Goal: Task Accomplishment & Management: Manage account settings

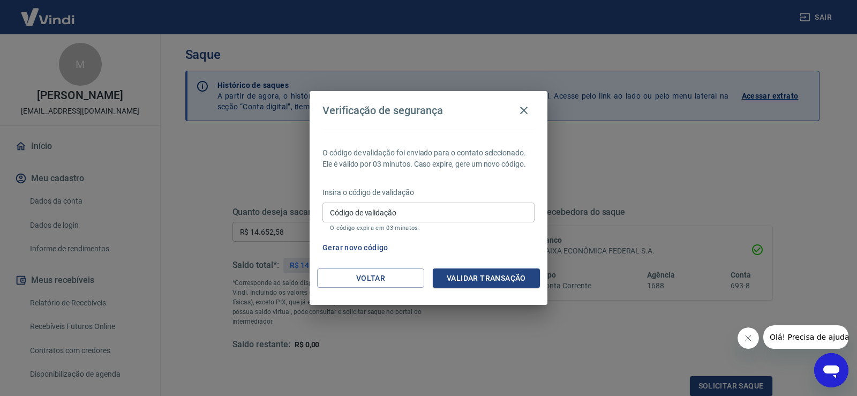
scroll to position [175, 0]
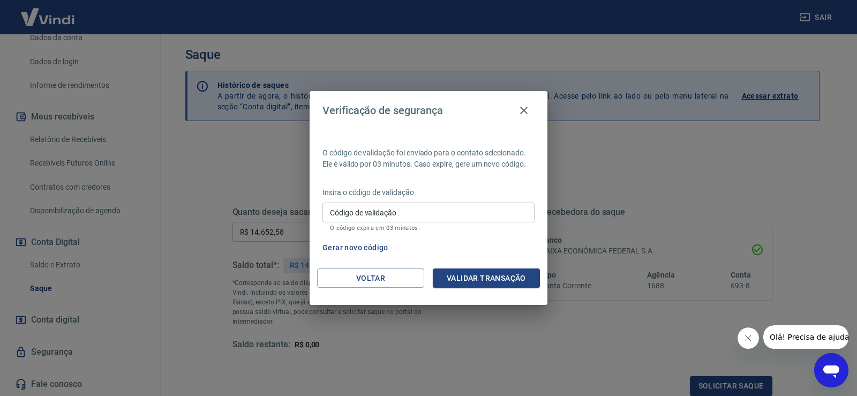
click at [437, 212] on input "Código de validação" at bounding box center [429, 213] width 212 height 20
click at [613, 193] on div "Verificação de segurança O código de validação foi enviado para o contato selec…" at bounding box center [428, 198] width 857 height 396
click at [450, 209] on input "Código de validação" at bounding box center [429, 213] width 212 height 20
click at [361, 280] on button "Voltar" at bounding box center [370, 278] width 107 height 20
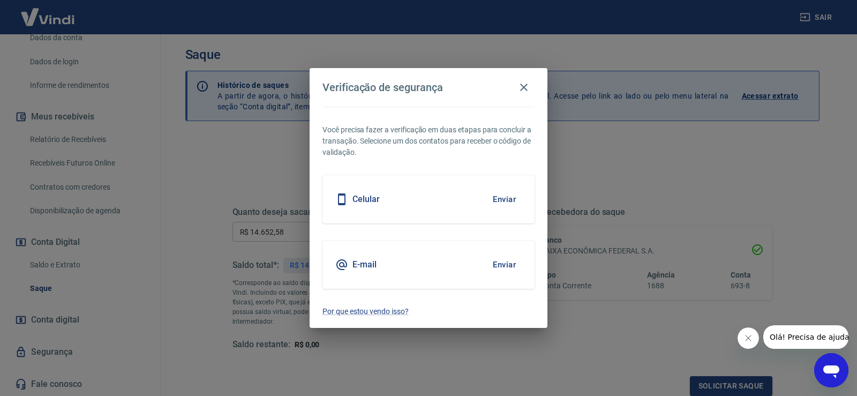
click at [505, 198] on button "Enviar" at bounding box center [504, 199] width 35 height 23
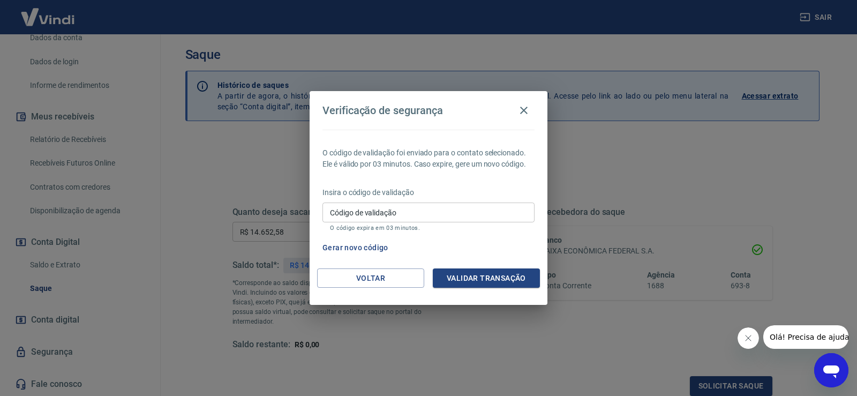
click at [363, 206] on div "Código de validação Código de validação O código expira em 03 minutos." at bounding box center [429, 217] width 212 height 29
type input "119653"
click at [481, 276] on button "Validar transação" at bounding box center [486, 278] width 107 height 20
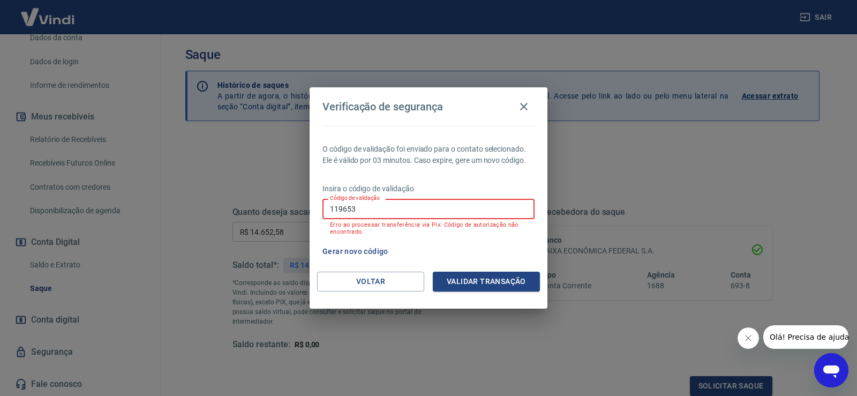
click at [242, 209] on div "Verificação de segurança O código de validação foi enviado para o contato selec…" at bounding box center [428, 198] width 857 height 396
click at [398, 285] on button "Voltar" at bounding box center [370, 282] width 107 height 20
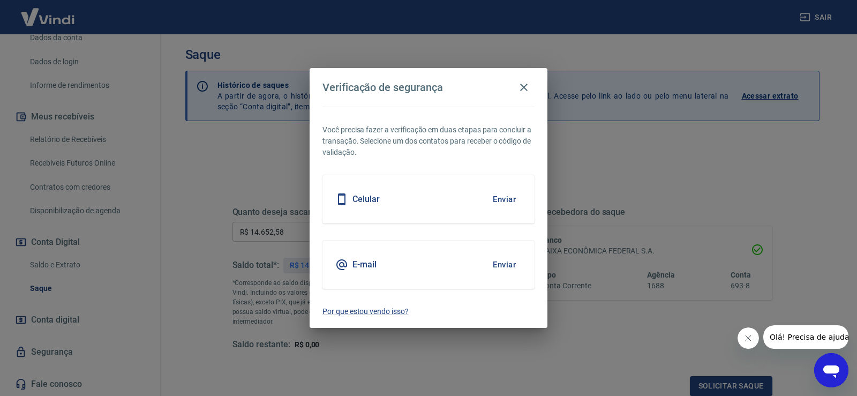
click at [505, 266] on button "Enviar" at bounding box center [504, 264] width 35 height 23
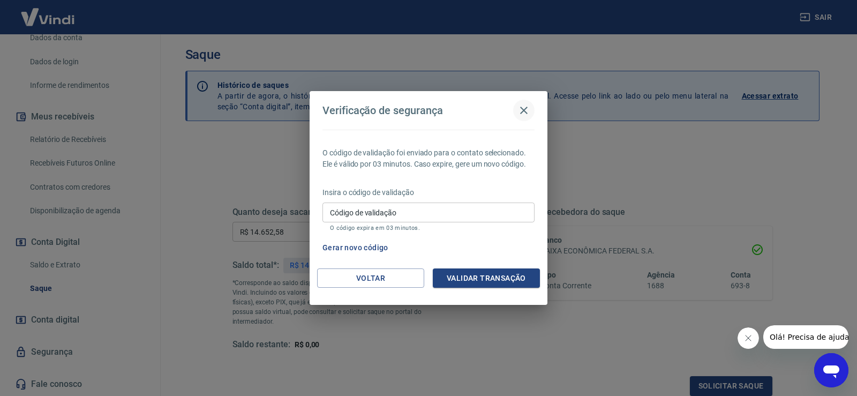
click at [522, 110] on icon "button" at bounding box center [524, 110] width 13 height 13
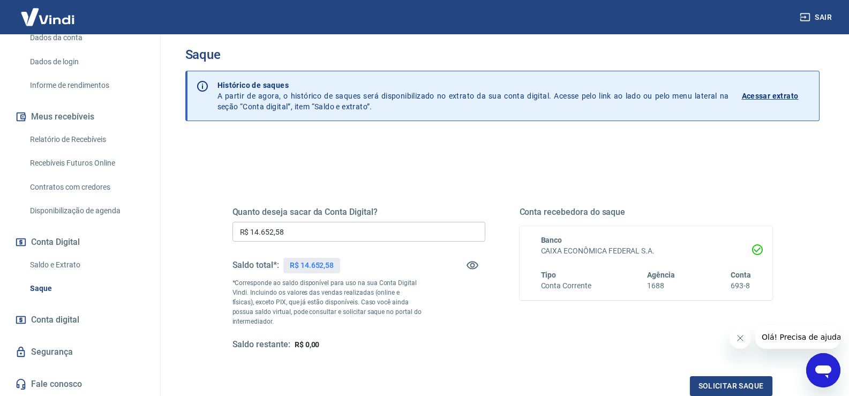
click at [817, 11] on button "Sair" at bounding box center [817, 18] width 39 height 20
